Goal: Task Accomplishment & Management: Manage account settings

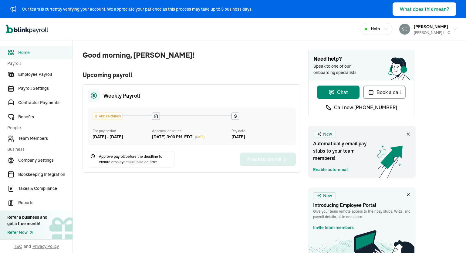
scroll to position [91, 0]
click at [32, 100] on span "Contractor Payments" at bounding box center [45, 102] width 54 height 6
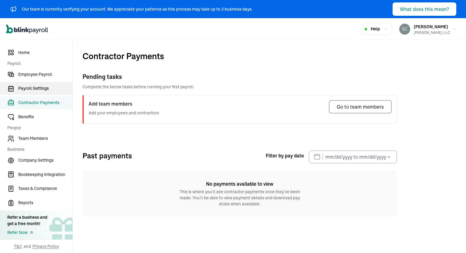
click at [30, 91] on span "Payroll Settings" at bounding box center [45, 88] width 54 height 6
click at [32, 88] on span "Payroll Settings" at bounding box center [45, 88] width 54 height 6
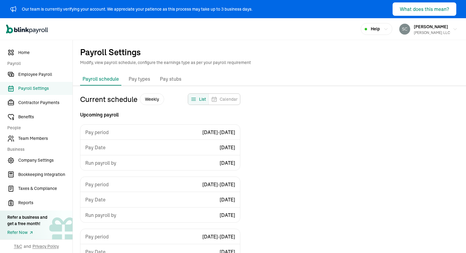
click at [142, 82] on p "Pay types" at bounding box center [139, 79] width 22 height 8
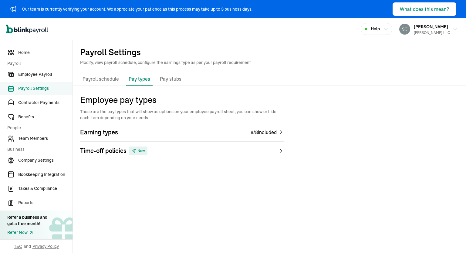
click at [172, 79] on p "Pay stubs" at bounding box center [171, 79] width 22 height 8
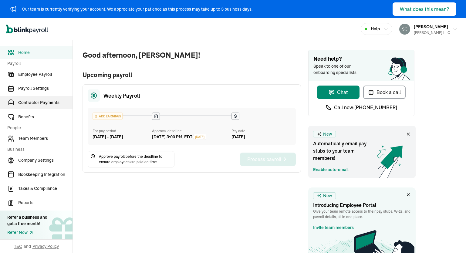
click at [32, 100] on span "Contractor Payments" at bounding box center [45, 102] width 54 height 6
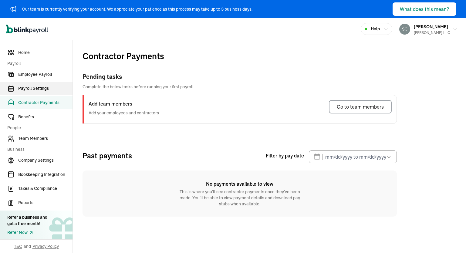
click at [30, 91] on span "Payroll Settings" at bounding box center [45, 88] width 54 height 6
click at [32, 88] on span "Payroll Settings" at bounding box center [45, 88] width 54 height 6
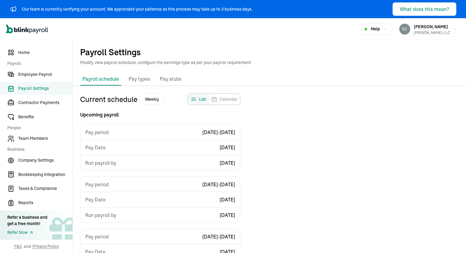
click at [142, 82] on p "Pay types" at bounding box center [139, 79] width 22 height 8
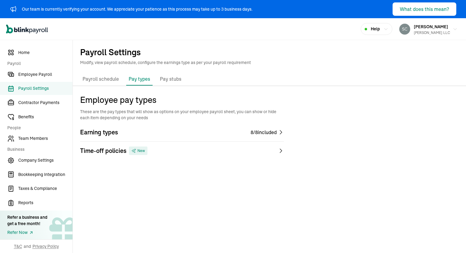
click at [172, 79] on p "Pay stubs" at bounding box center [171, 79] width 22 height 8
